Goal: Task Accomplishment & Management: Use online tool/utility

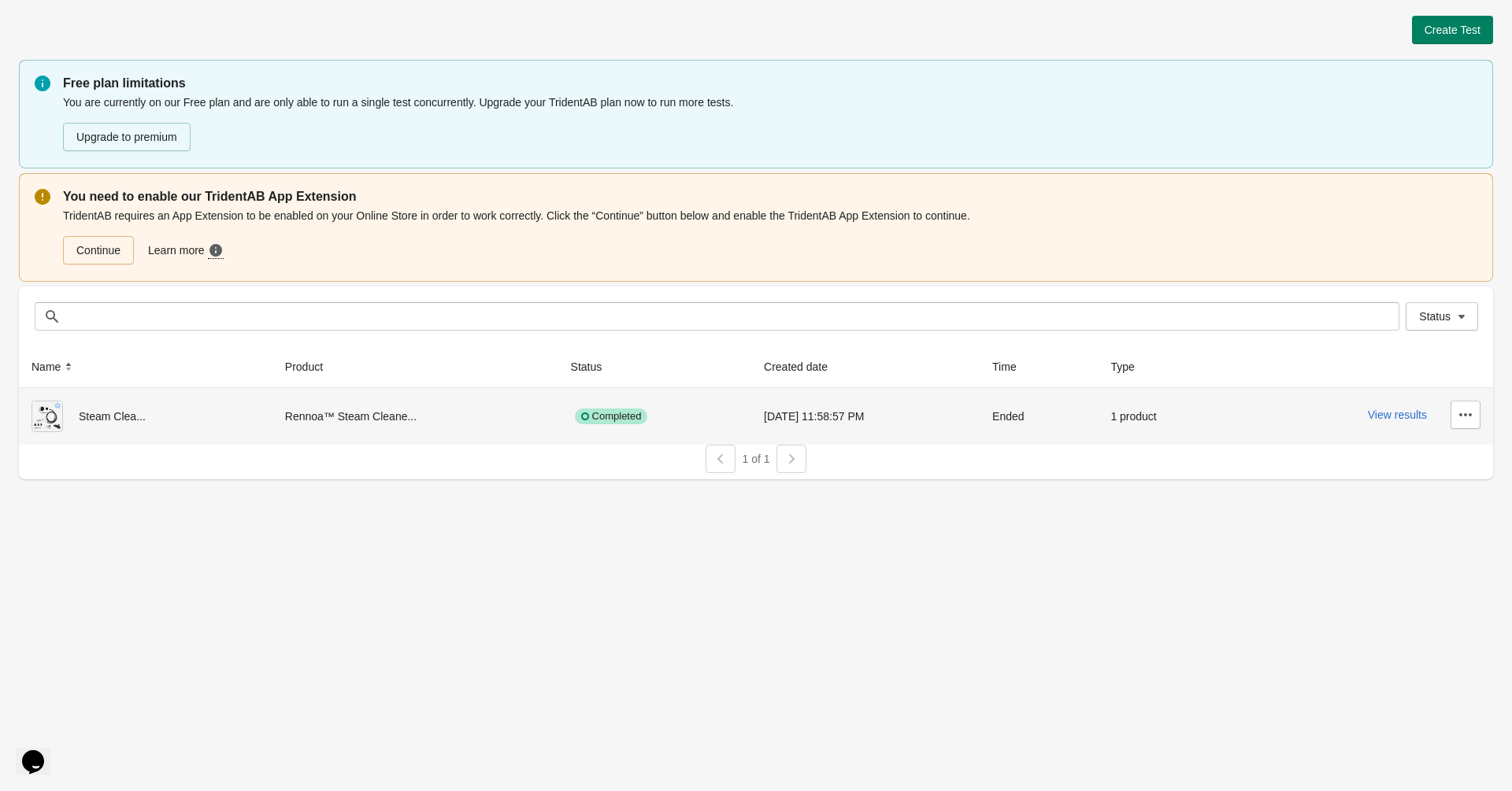
click at [691, 414] on div "Completed" at bounding box center [654, 416] width 168 height 32
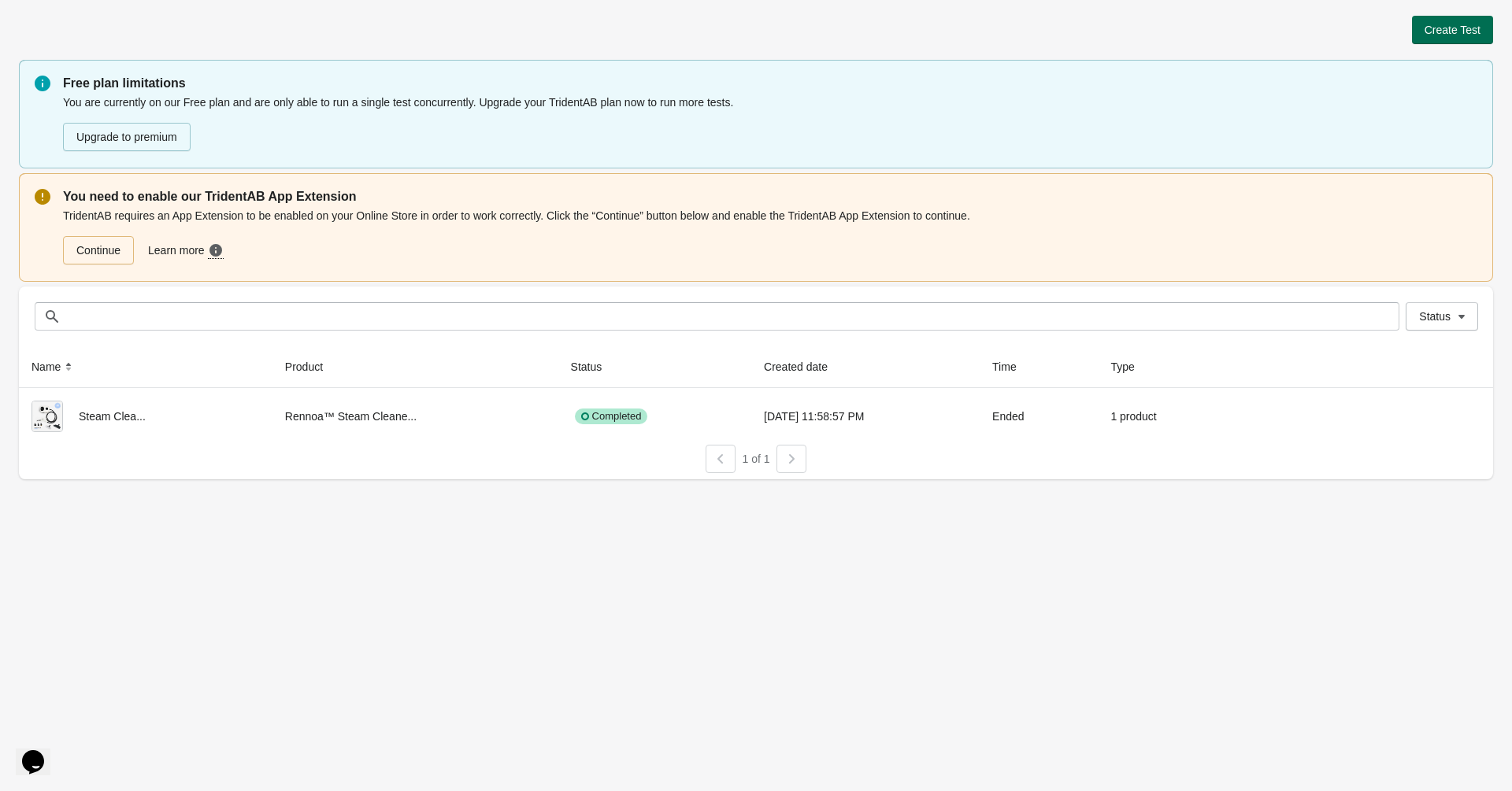
click at [1453, 21] on button "Create Test" at bounding box center [1453, 30] width 82 height 28
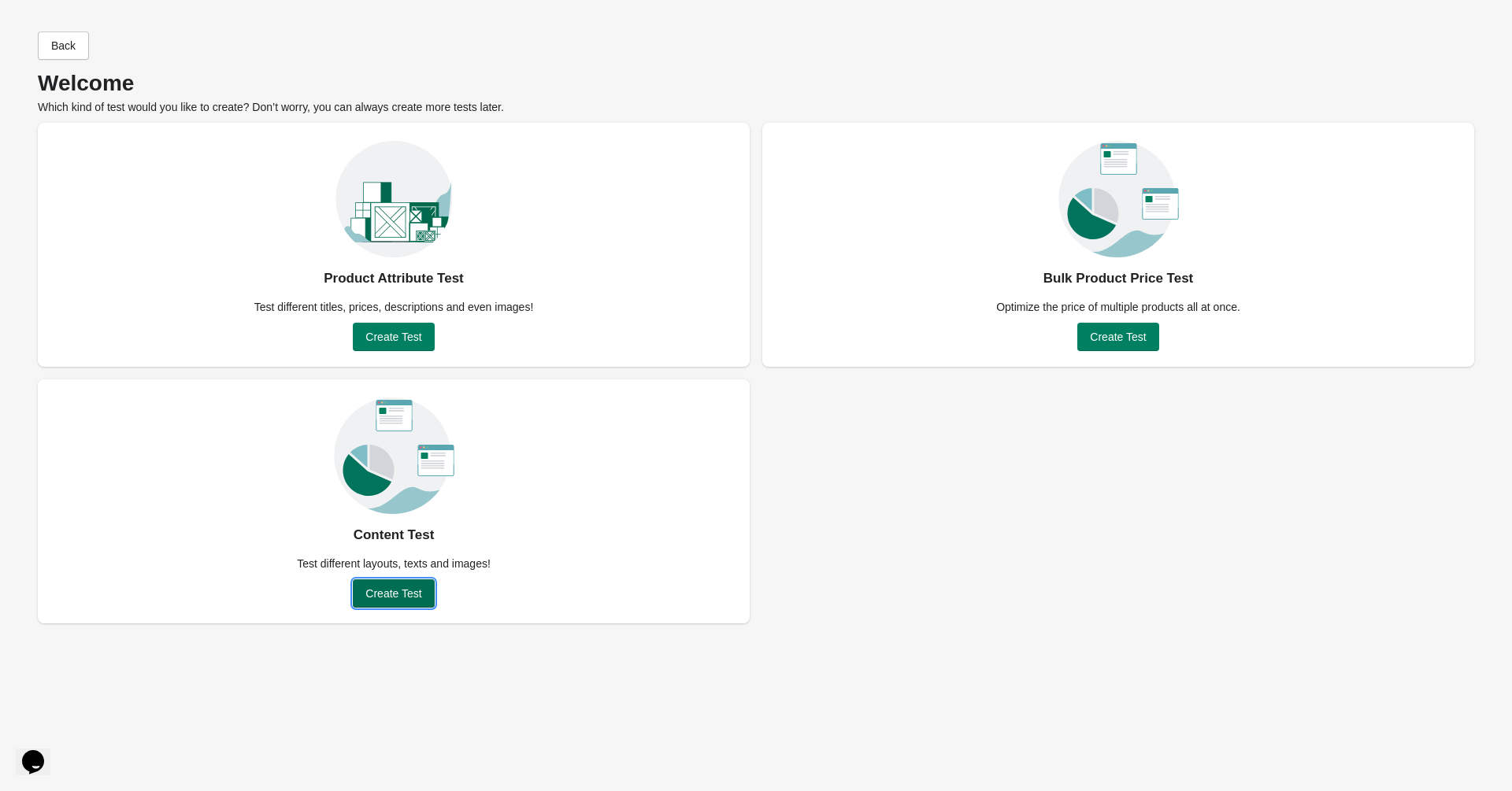
click at [414, 605] on button "Create Test" at bounding box center [394, 593] width 82 height 28
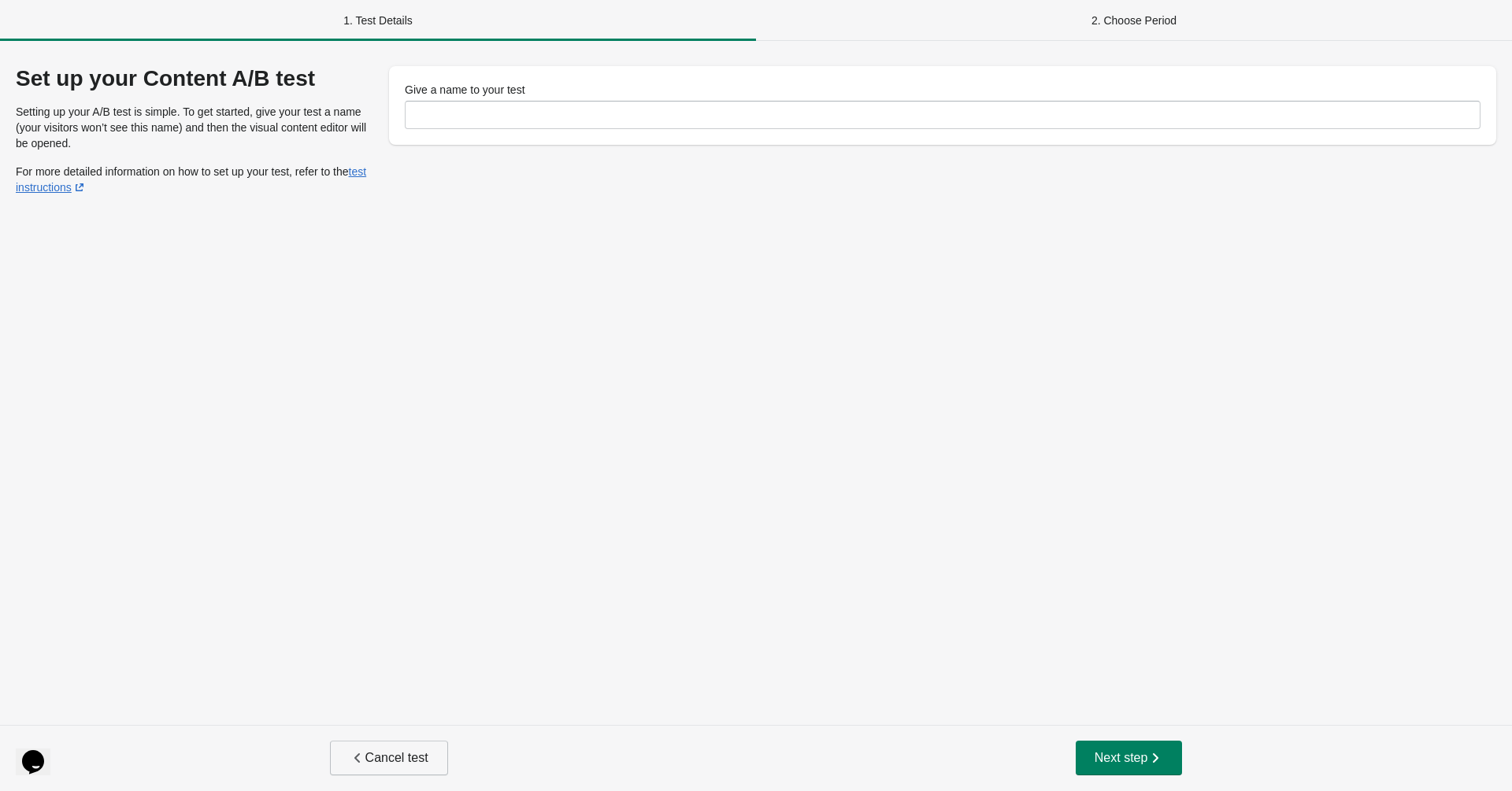
click at [402, 756] on span "Cancel test" at bounding box center [389, 758] width 79 height 16
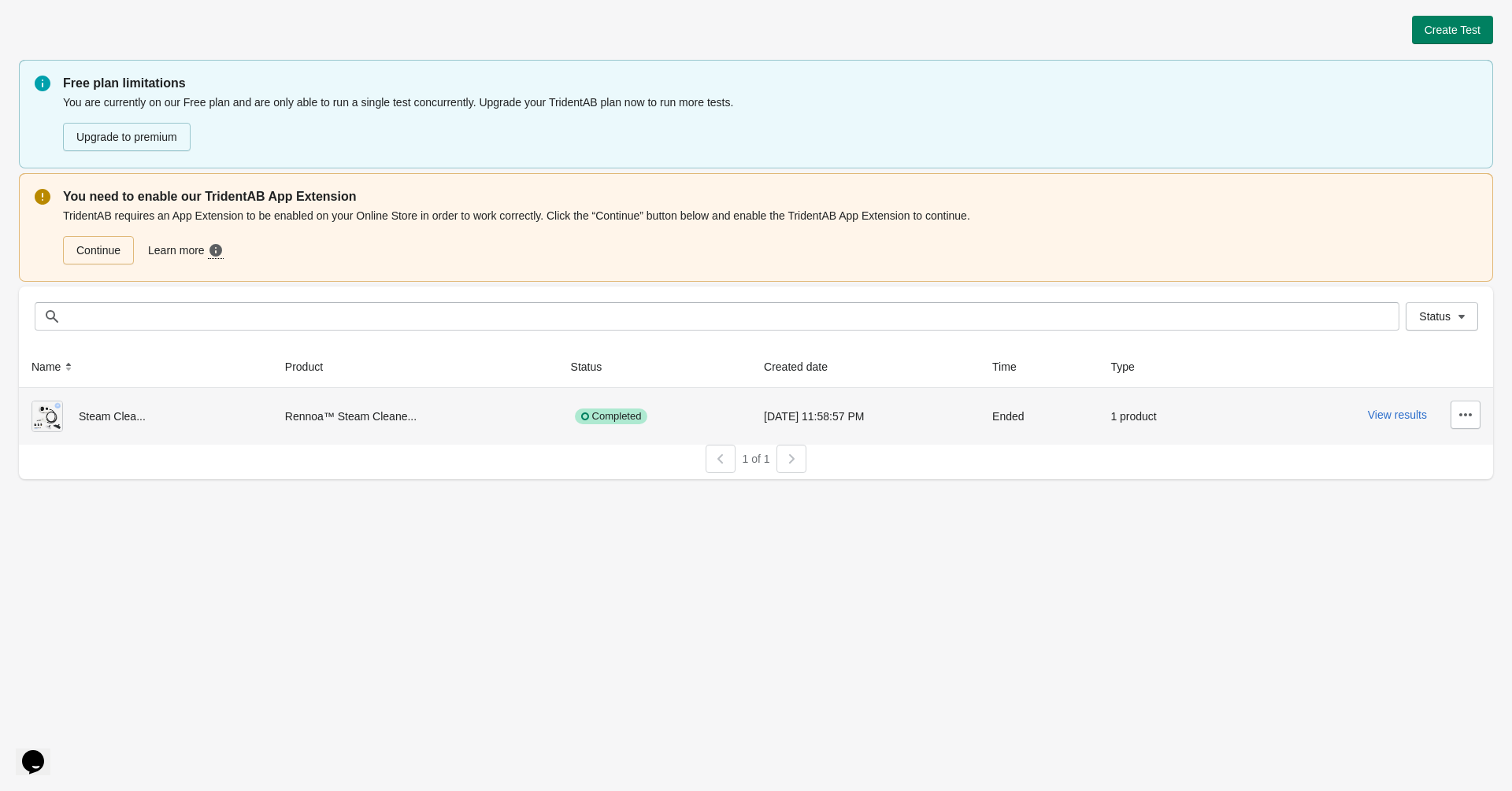
click at [612, 415] on div "Completed" at bounding box center [612, 416] width 74 height 16
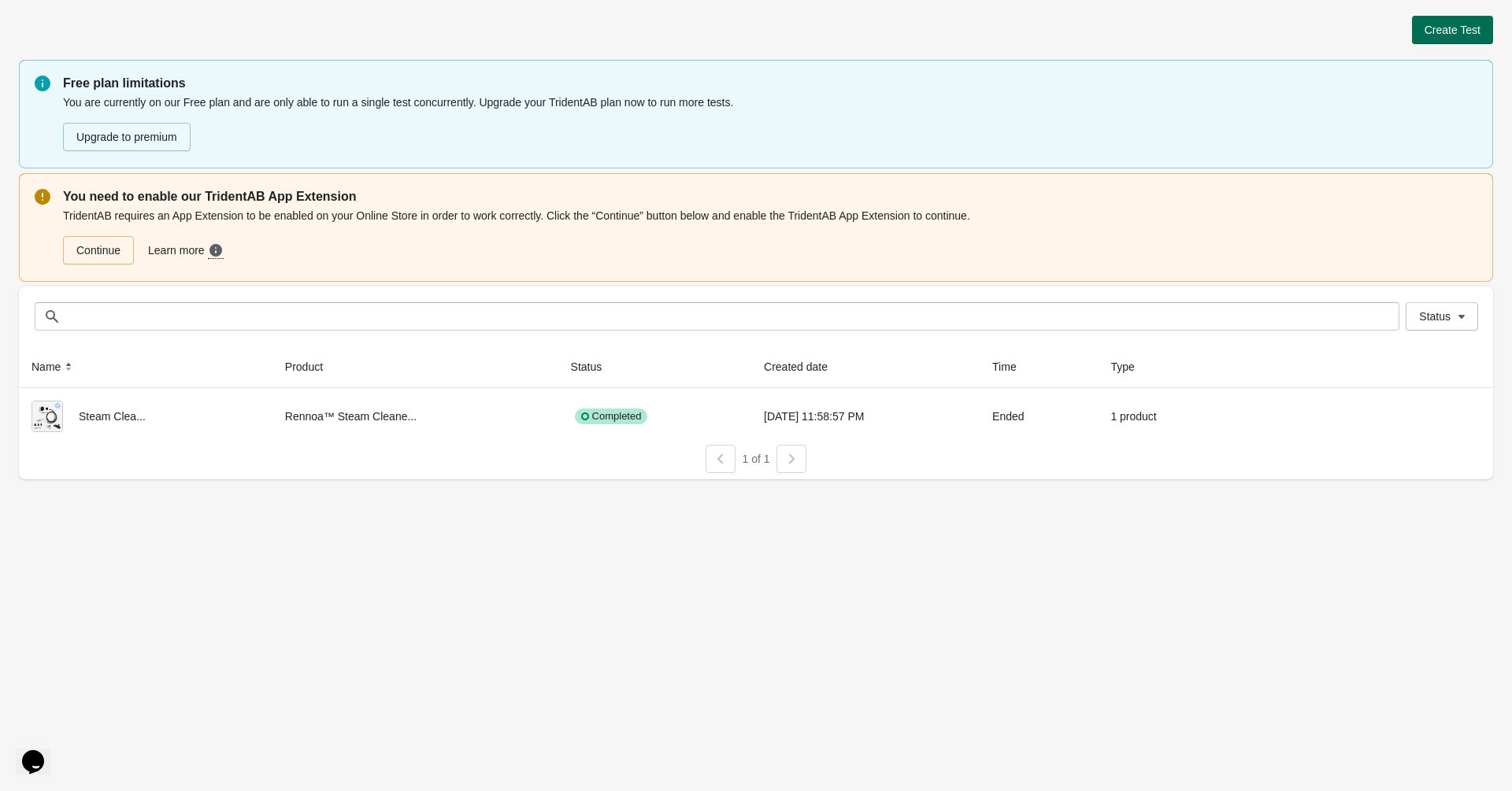
click at [1455, 33] on span "Create Test" at bounding box center [1452, 30] width 56 height 12
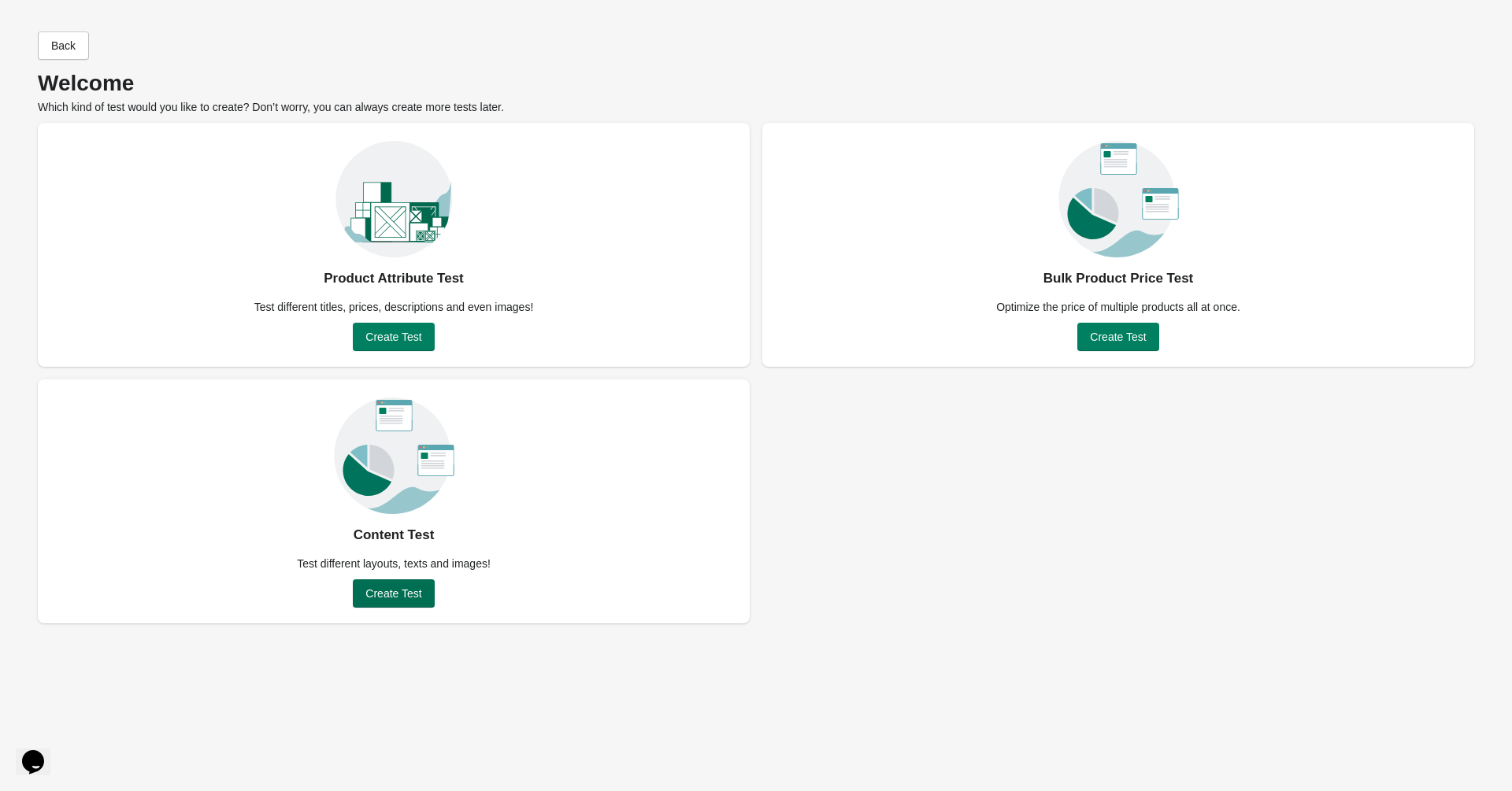
click at [408, 599] on span "Create Test" at bounding box center [393, 593] width 56 height 12
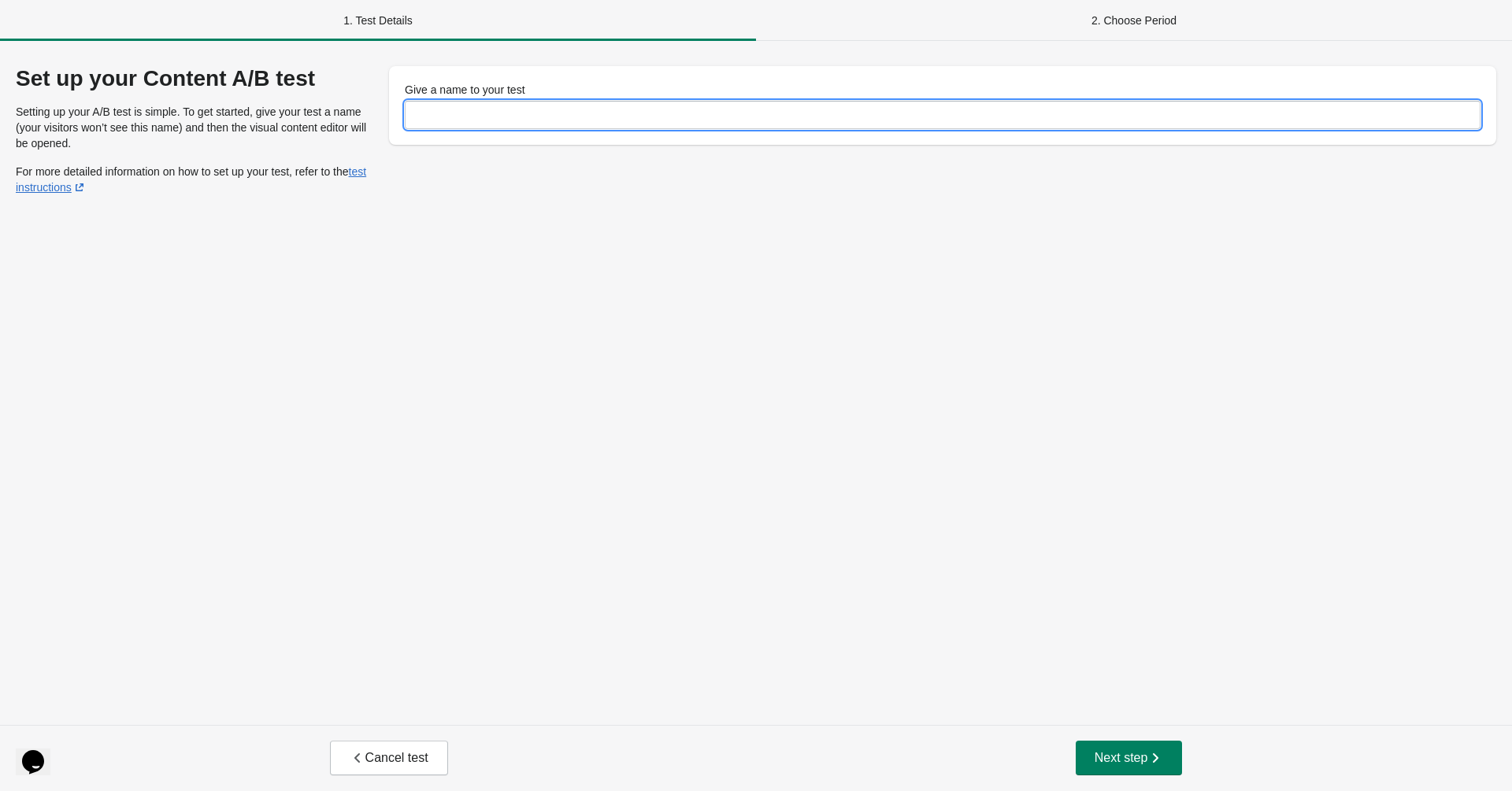
click at [498, 123] on input "Give a name to your test" at bounding box center [943, 115] width 1076 height 28
type input "****"
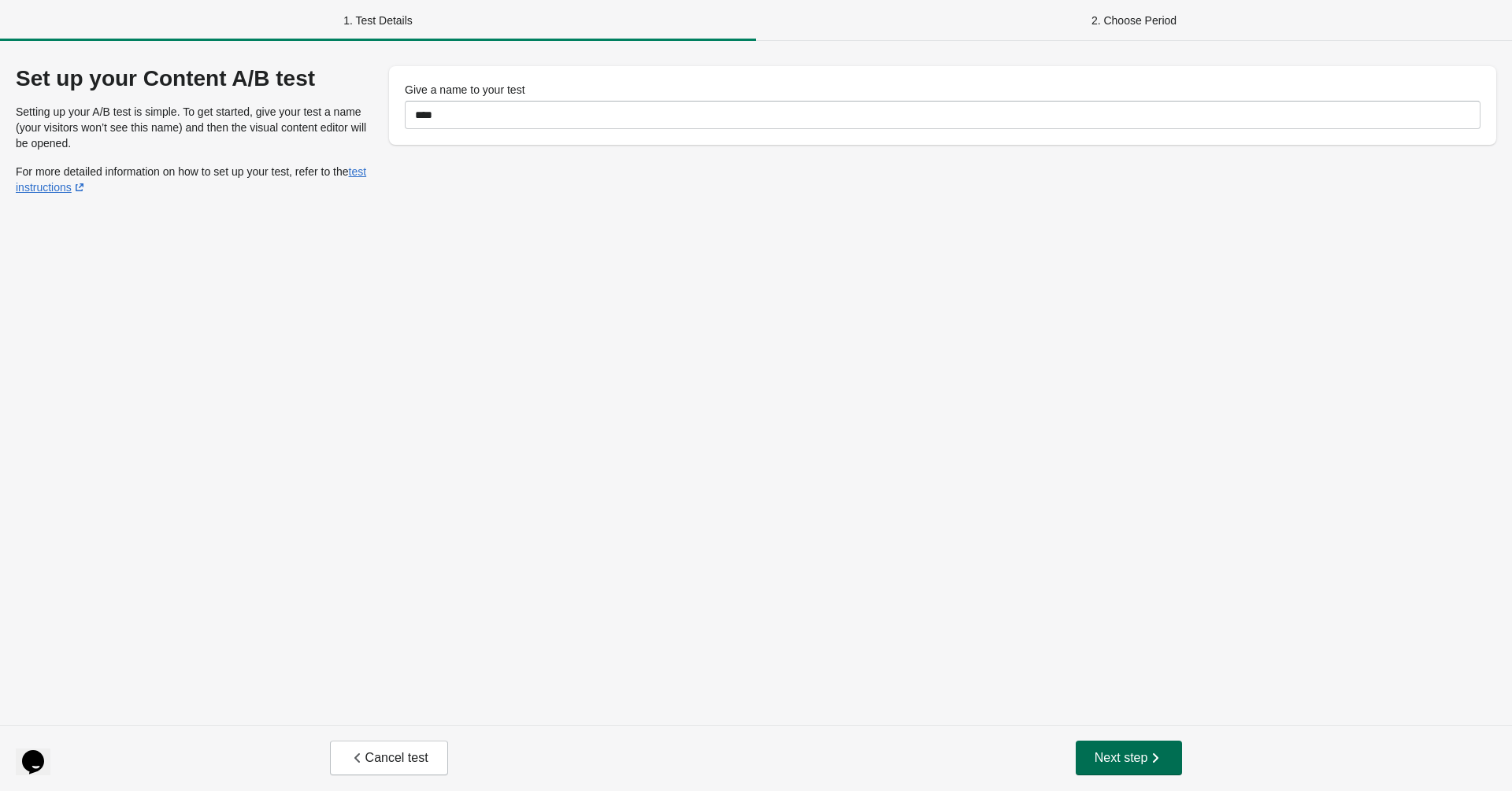
click at [1120, 747] on button "Next step" at bounding box center [1129, 757] width 107 height 35
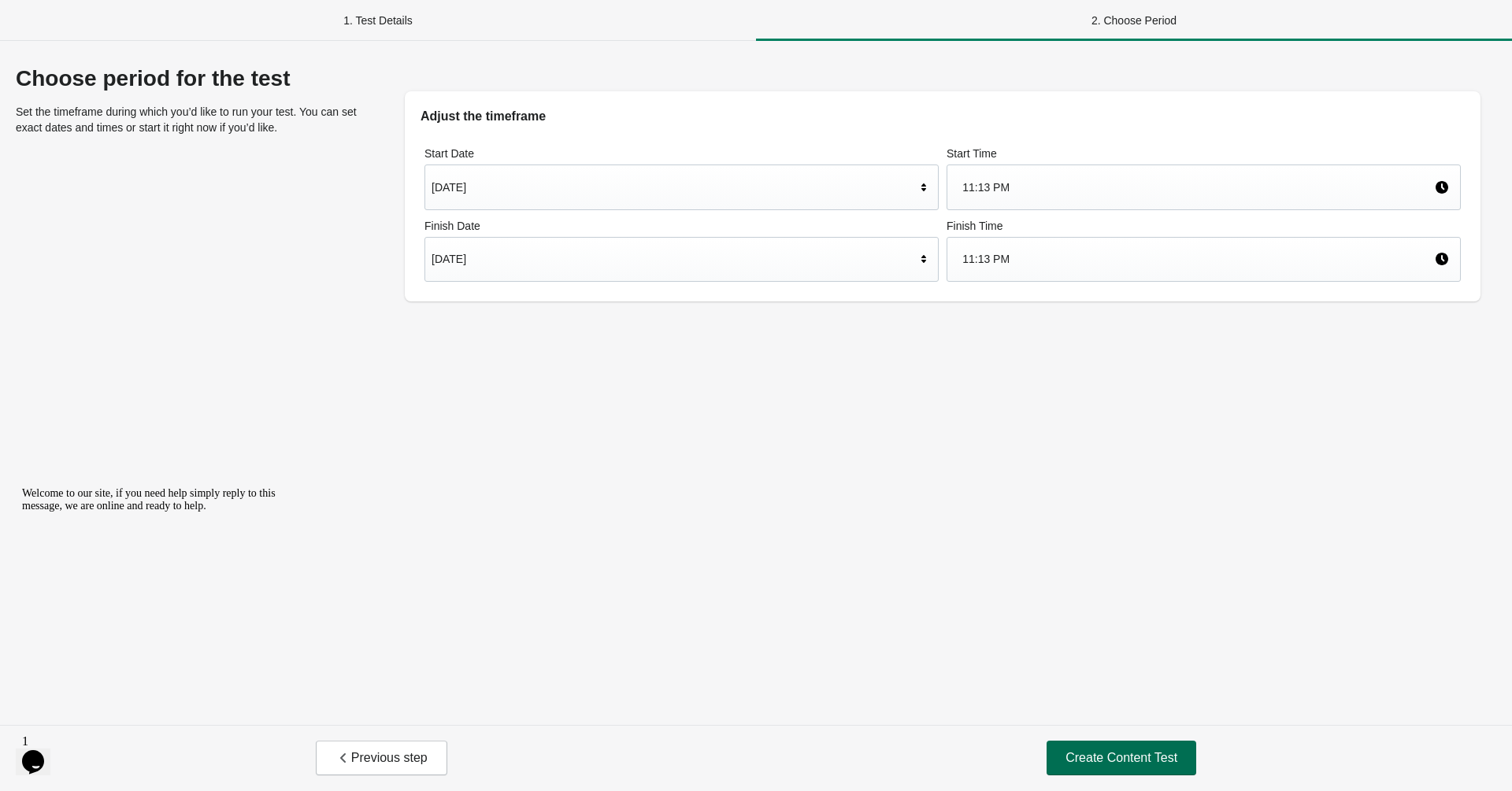
click at [1117, 758] on span "Create Content Test" at bounding box center [1121, 758] width 112 height 16
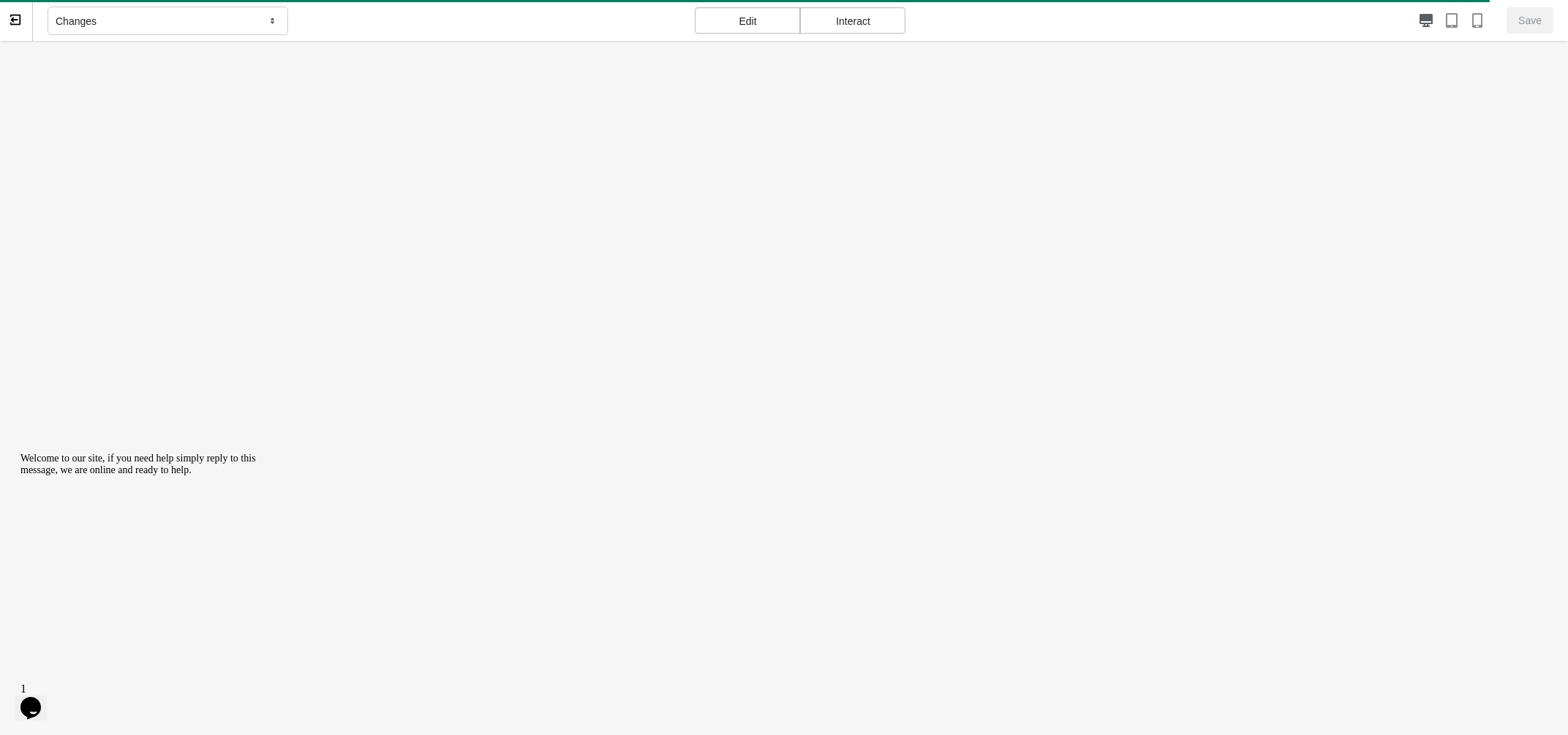
click at [747, 21] on div "Edit" at bounding box center [747, 21] width 105 height 26
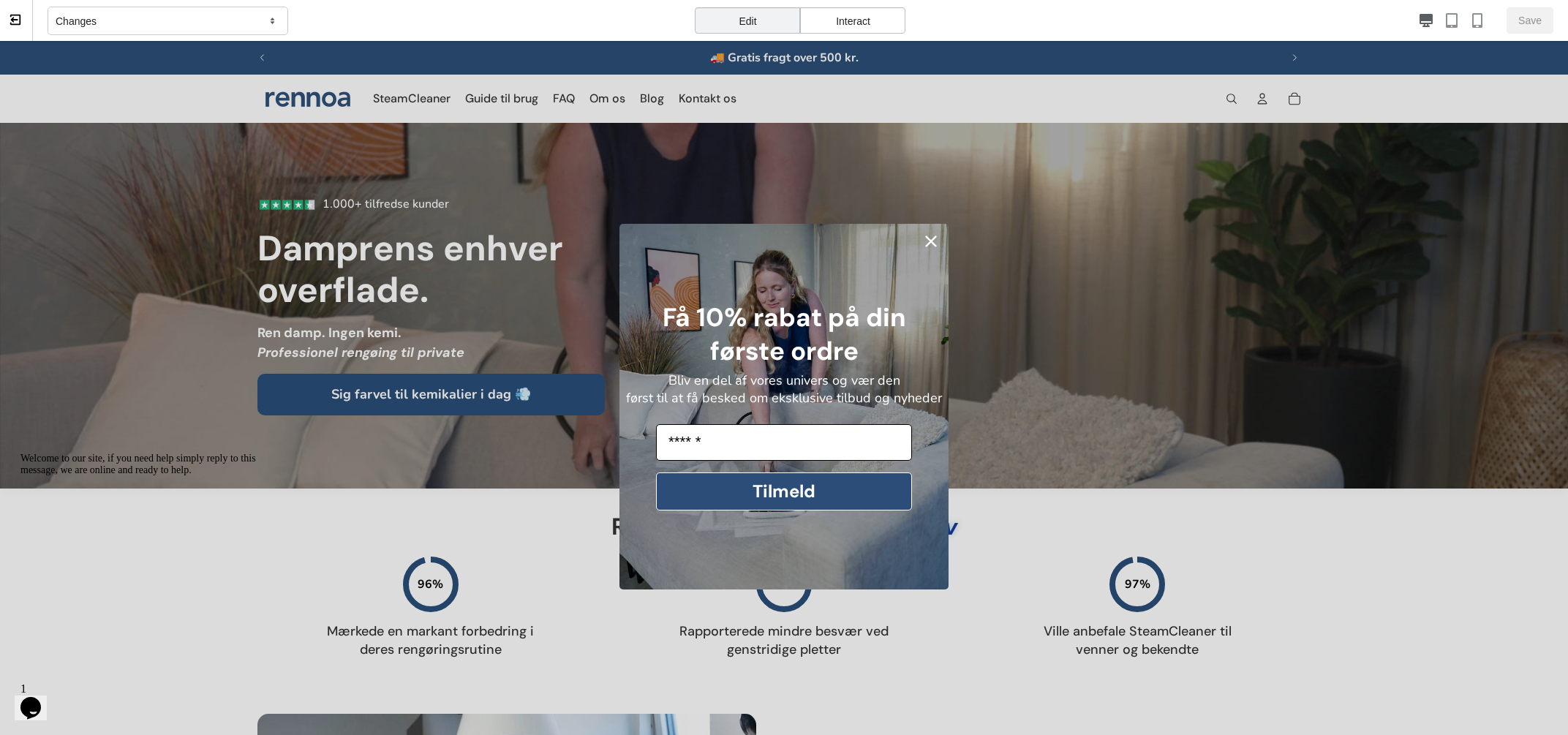
click at [928, 240] on circle "Close dialog" at bounding box center [931, 241] width 22 height 22
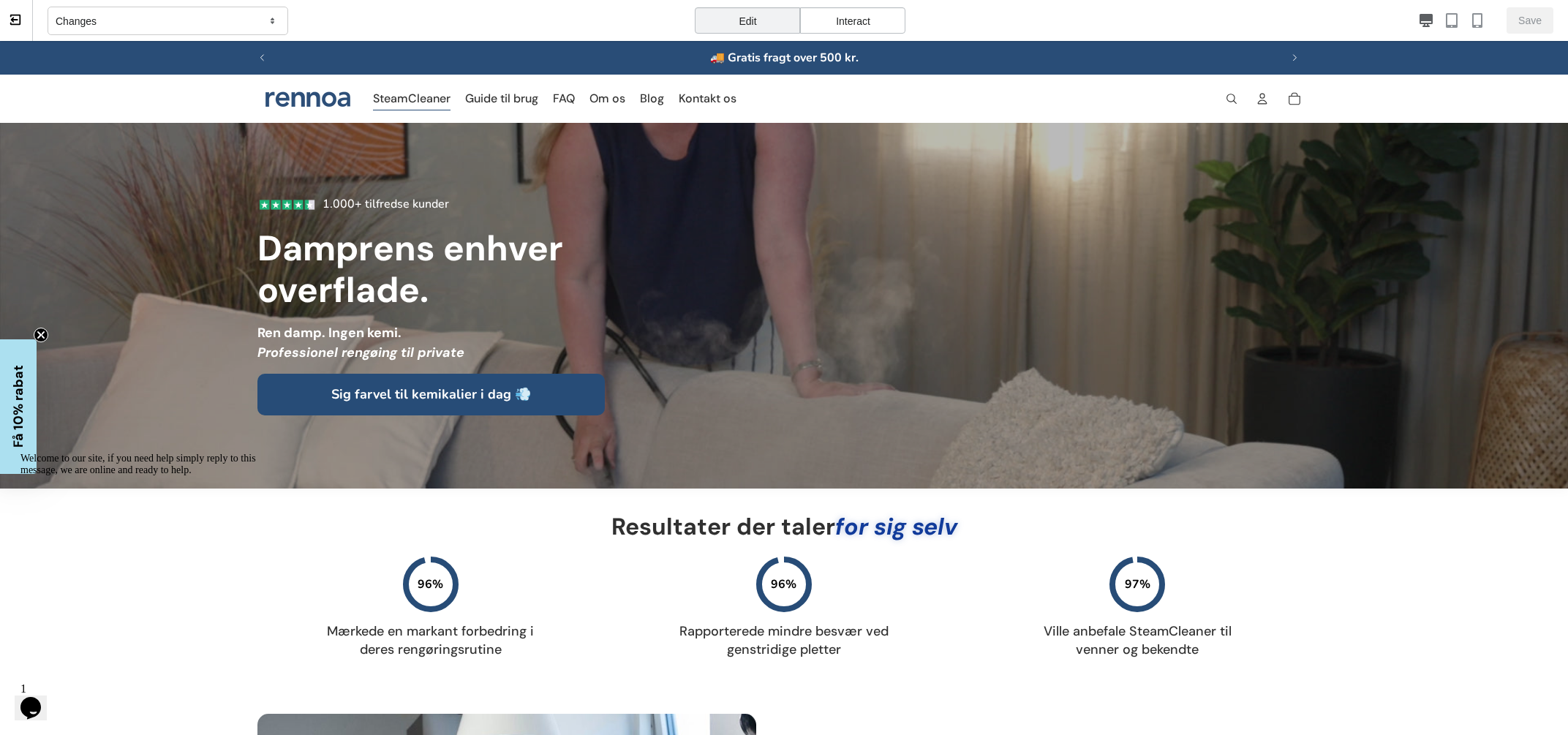
click at [399, 95] on span "SteamCleaner" at bounding box center [412, 99] width 77 height 20
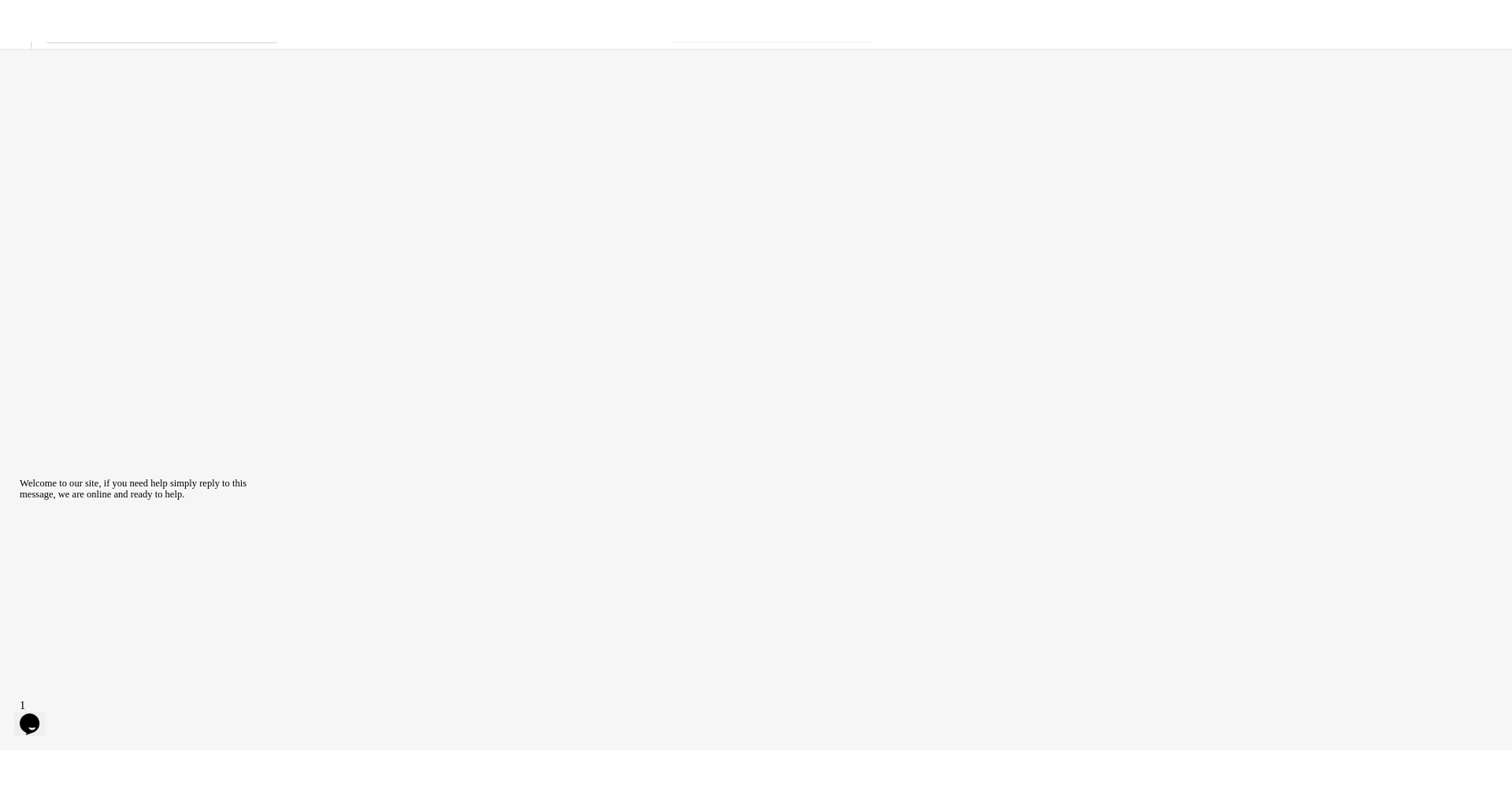
scroll to position [40, 0]
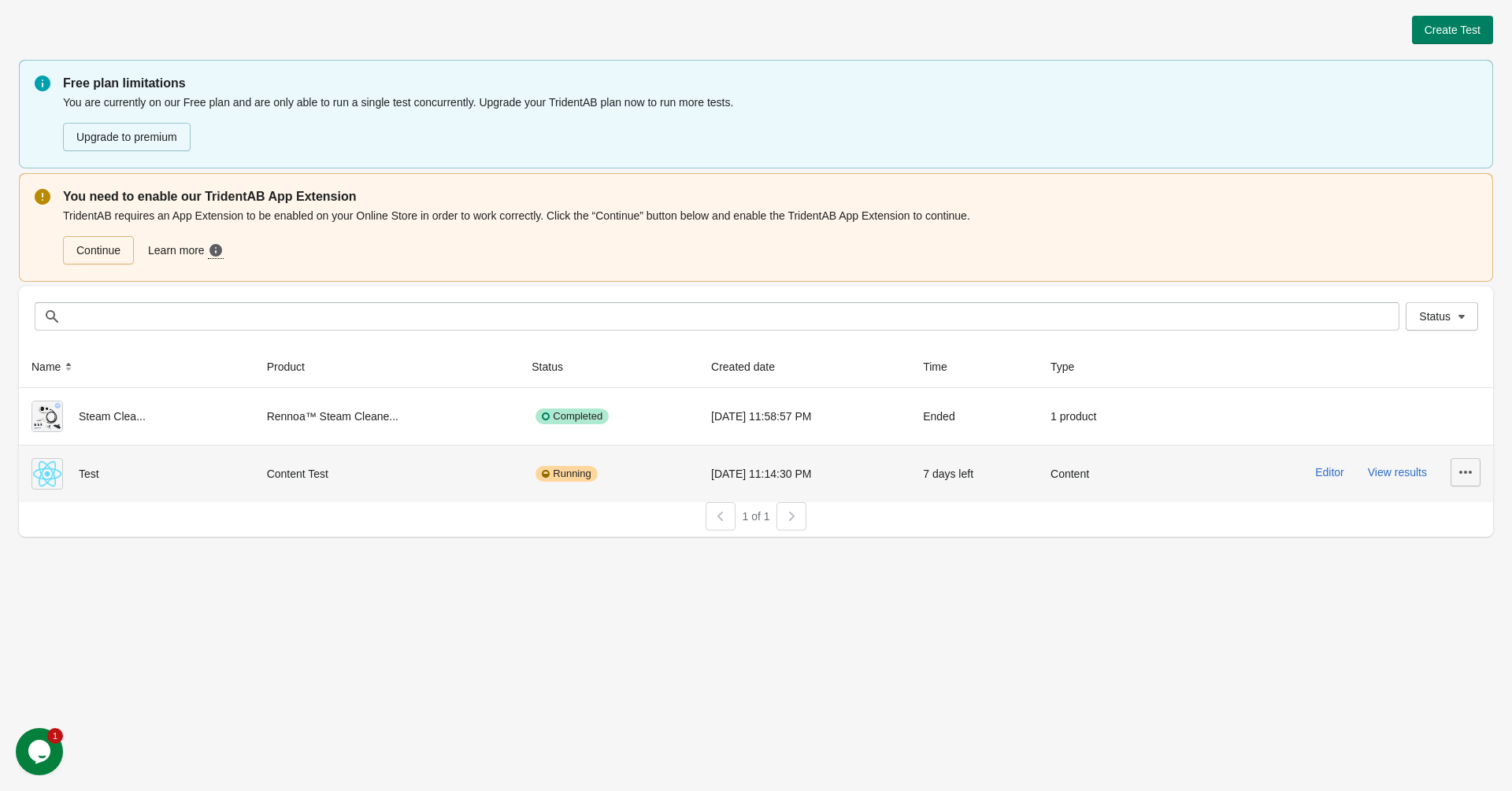
click at [1461, 470] on icon "button" at bounding box center [1466, 472] width 12 height 4
click at [1453, 505] on span "Delete" at bounding box center [1453, 513] width 32 height 16
